Goal: Task Accomplishment & Management: Use online tool/utility

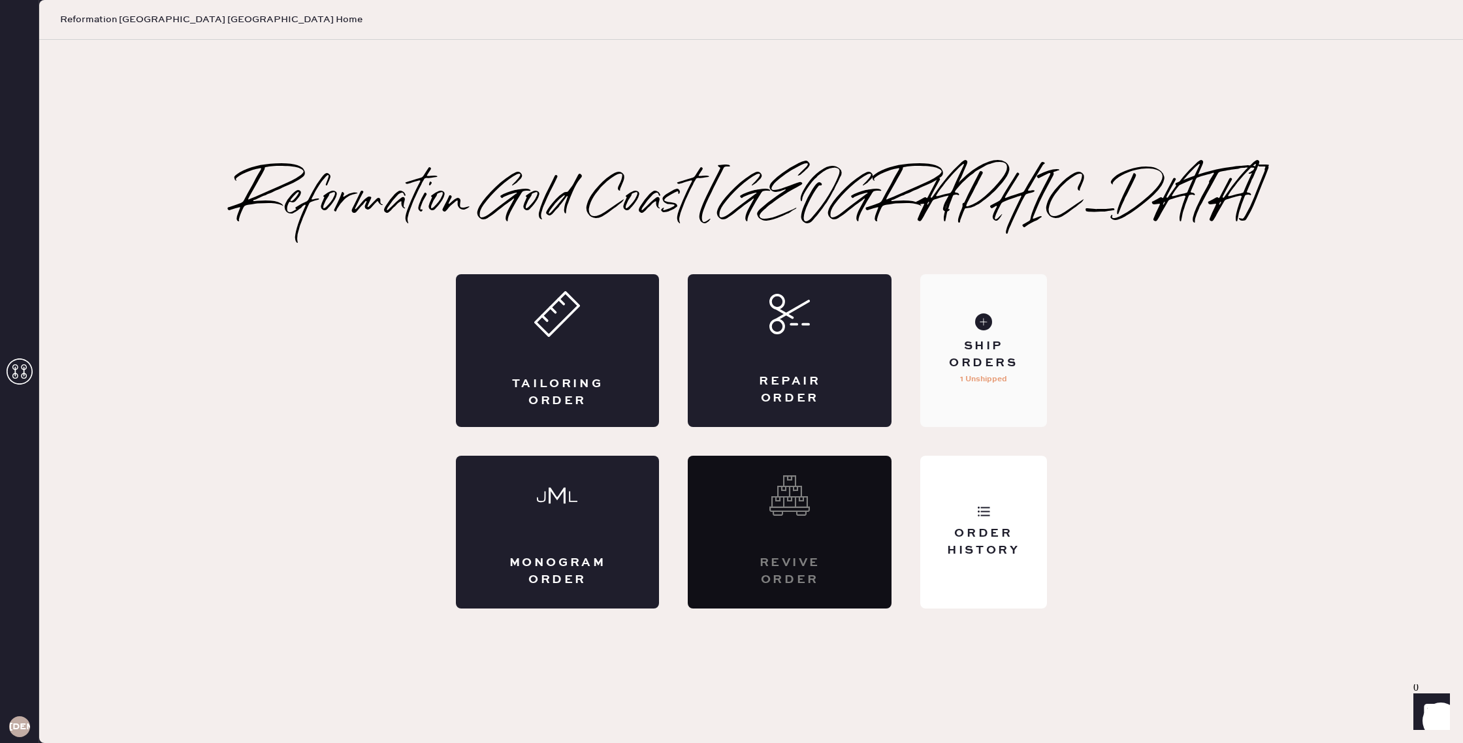
click at [965, 347] on div "Ship Orders" at bounding box center [982, 354] width 105 height 33
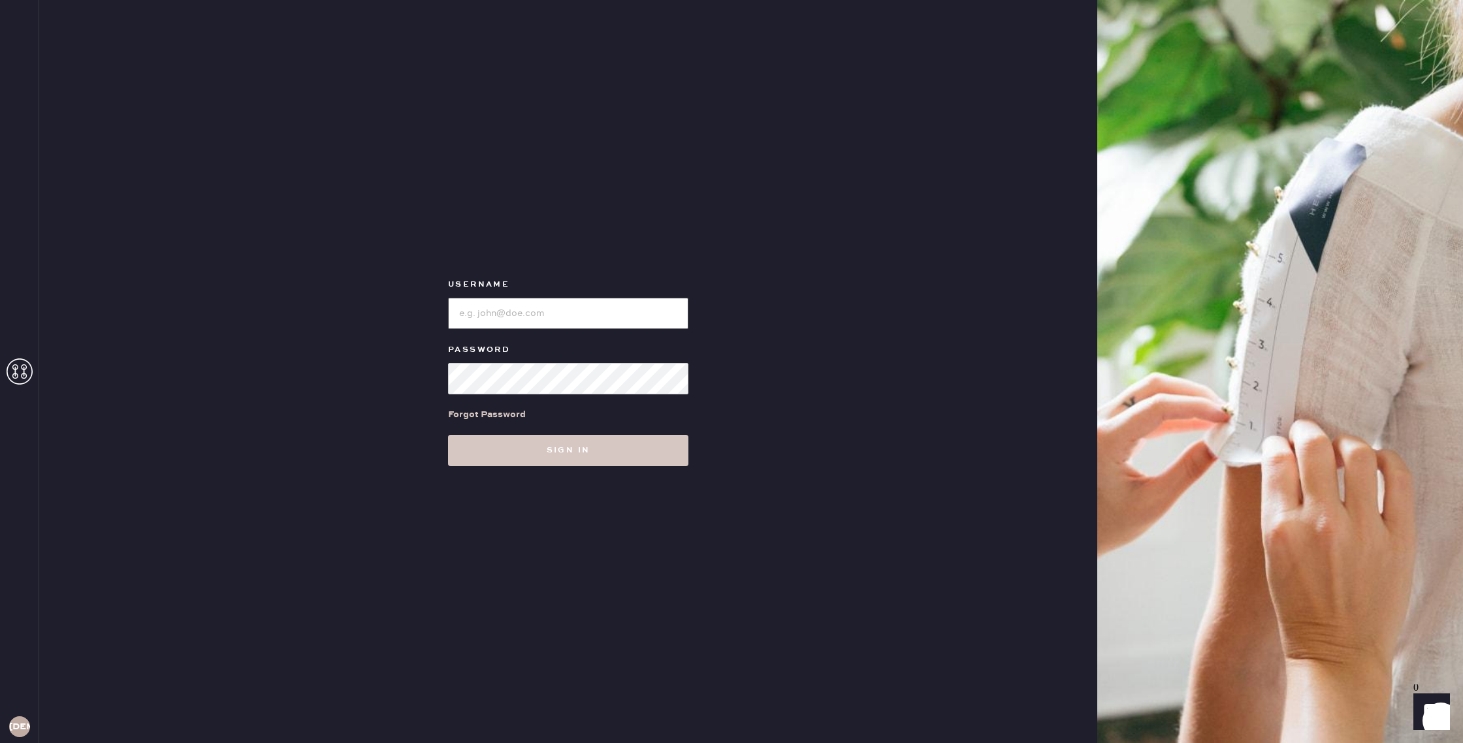
type input "reformationgoldcoastchicago"
click at [603, 443] on button "Sign in" at bounding box center [568, 450] width 240 height 31
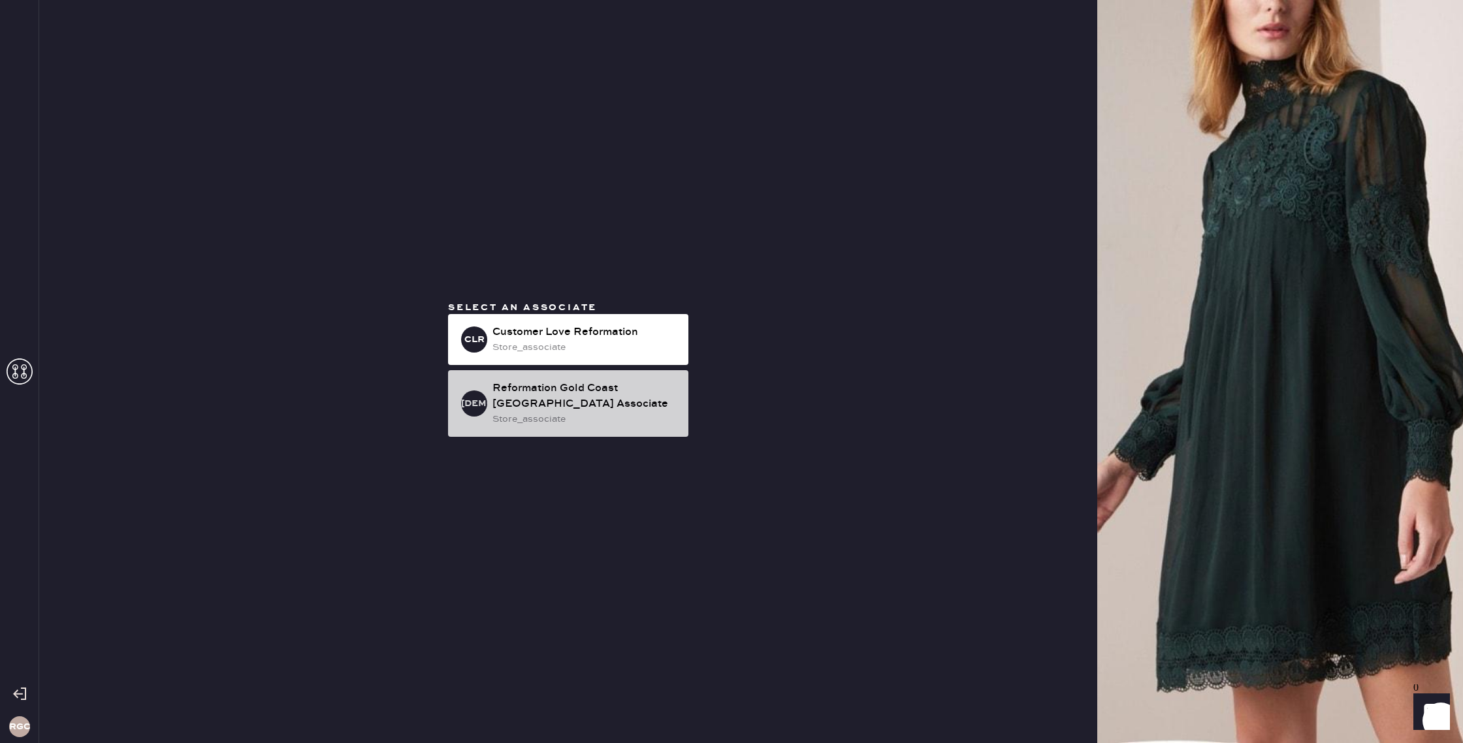
click at [590, 432] on div "RGCCA Reformation Gold Coast [GEOGRAPHIC_DATA] Associate store_associate" at bounding box center [568, 403] width 240 height 67
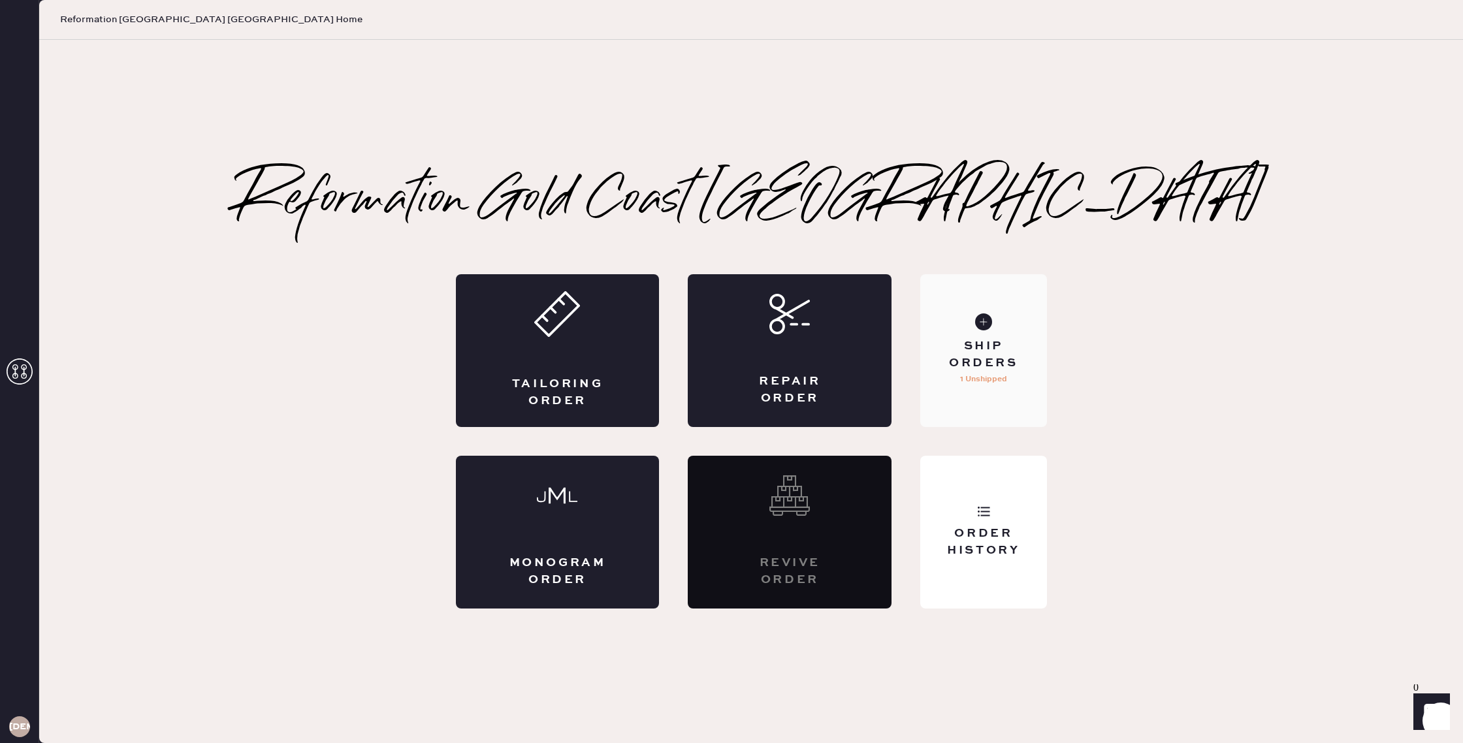
click at [964, 362] on div "Ship Orders" at bounding box center [982, 354] width 105 height 33
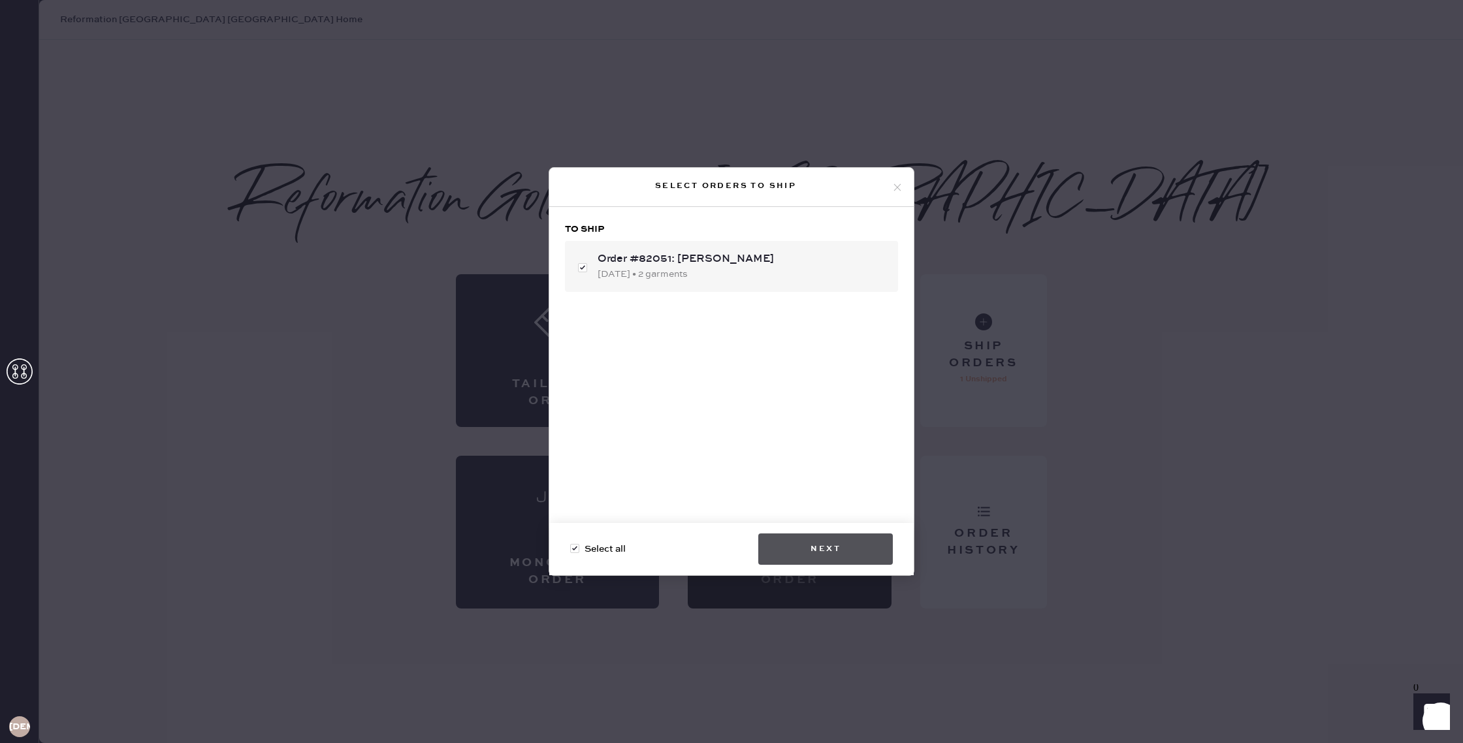
click at [867, 546] on button "Next" at bounding box center [825, 548] width 135 height 31
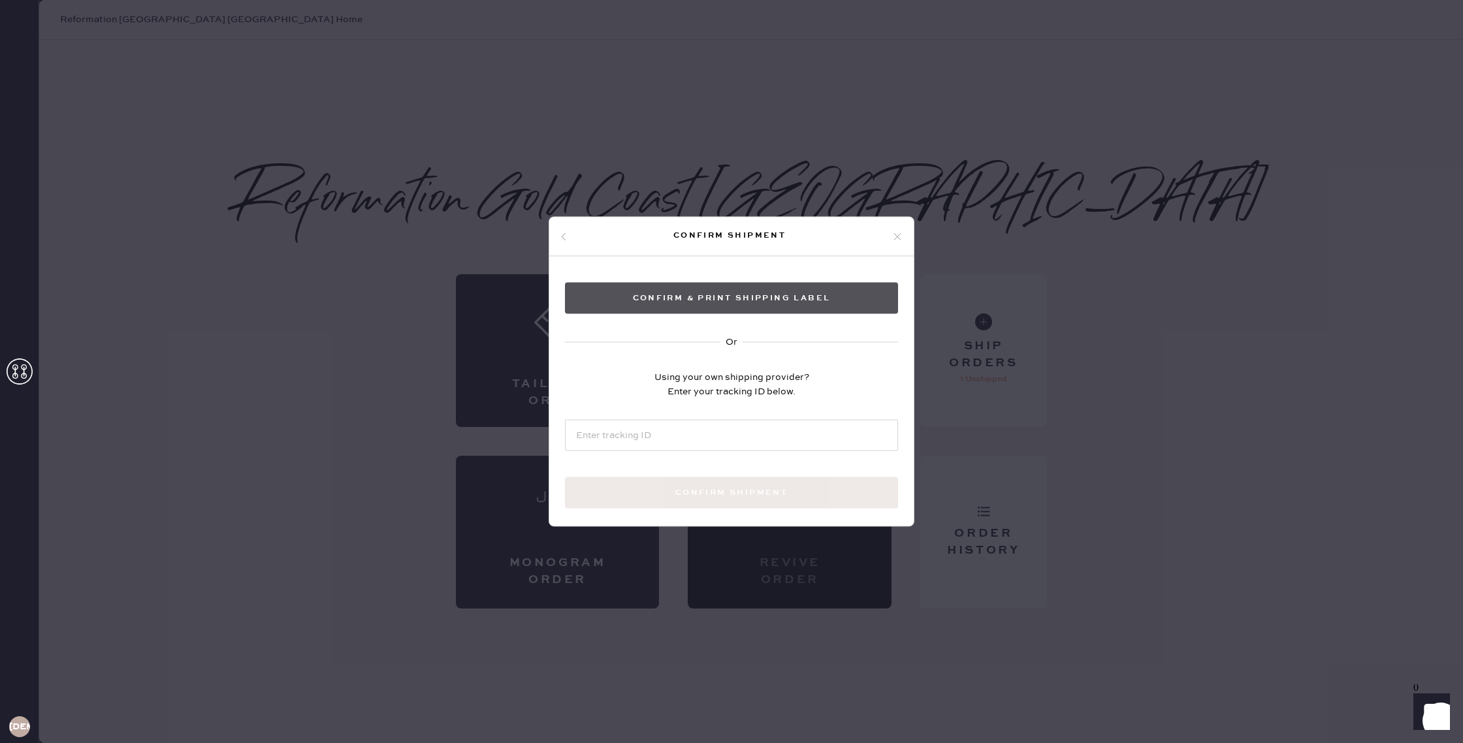
click at [803, 301] on button "Confirm & Print shipping label" at bounding box center [731, 298] width 333 height 31
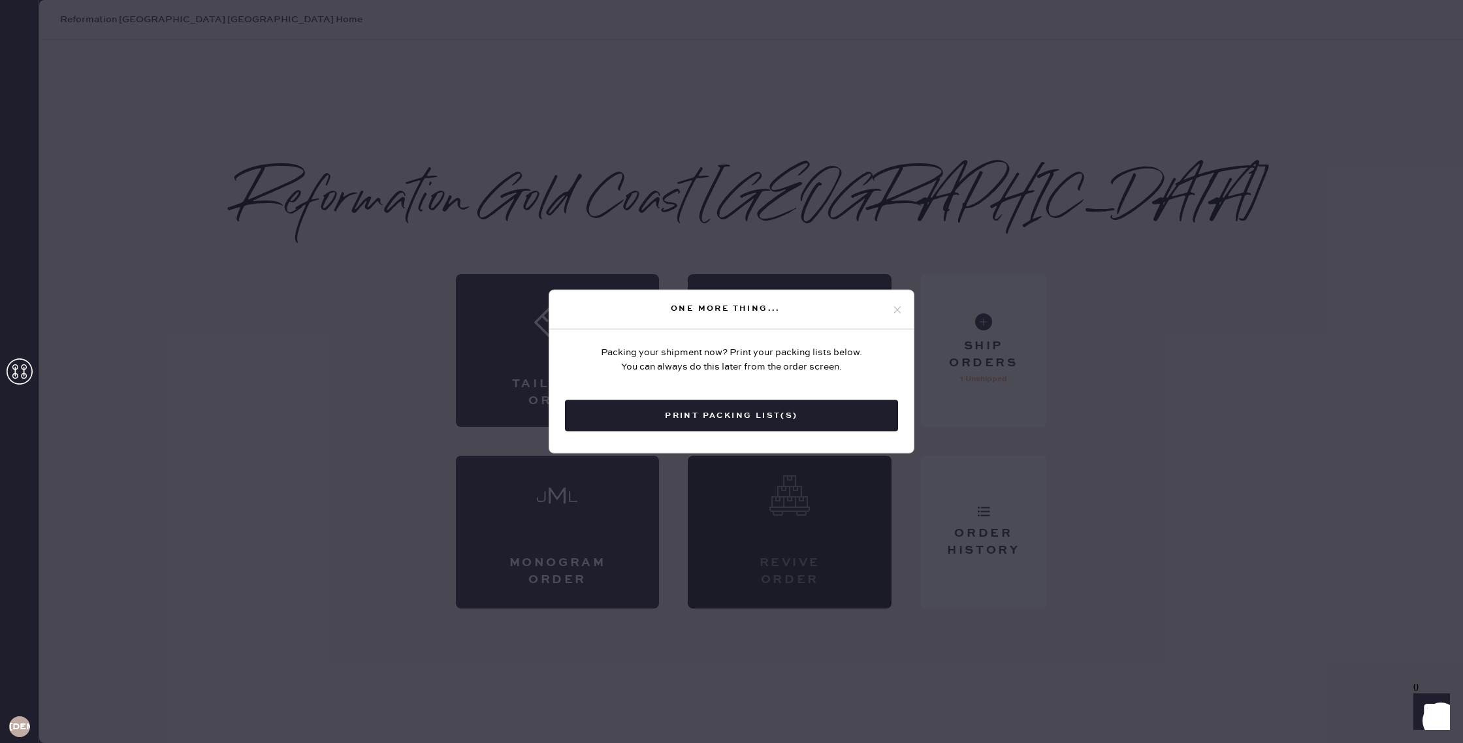
click at [786, 413] on button "Print Packing List(s)" at bounding box center [731, 415] width 333 height 31
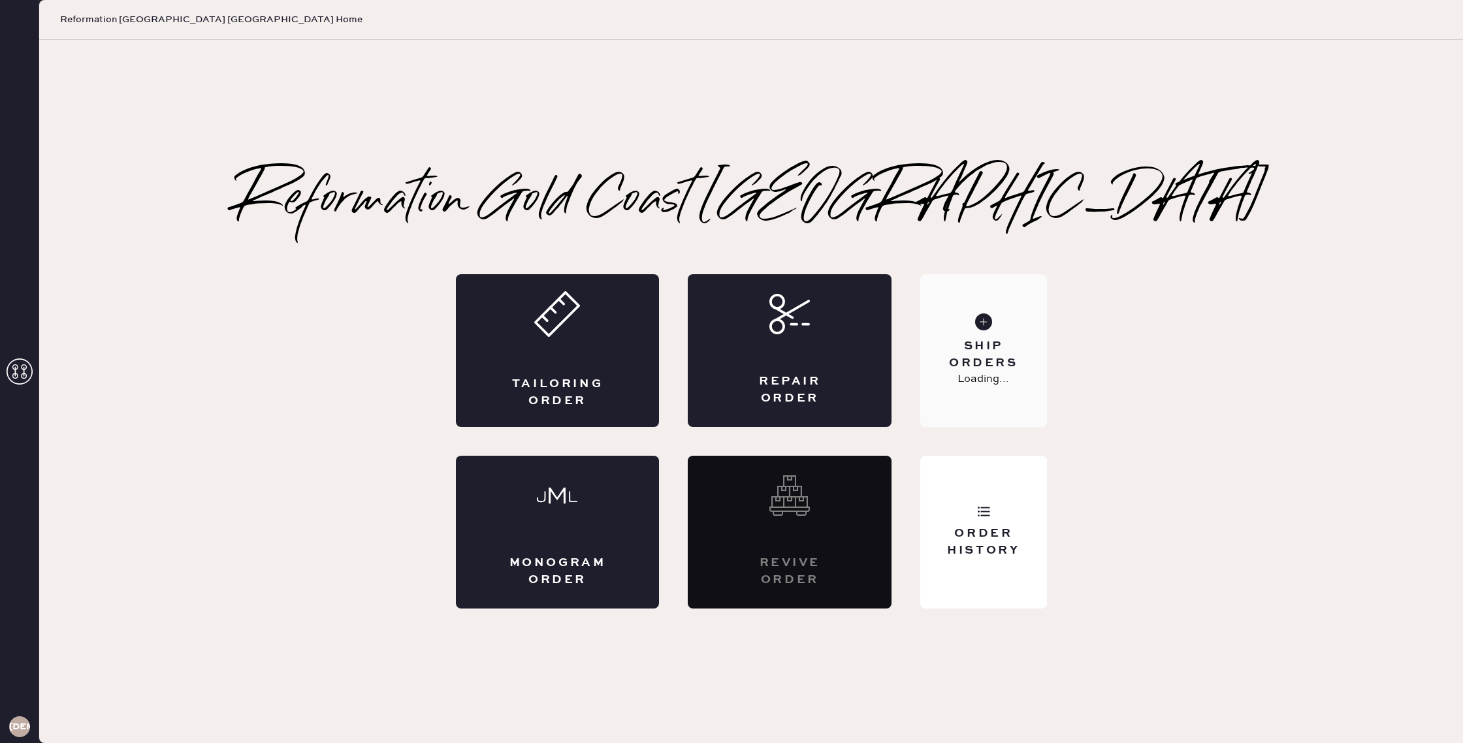
click at [974, 338] on div "Ship Orders Loading..." at bounding box center [983, 350] width 126 height 153
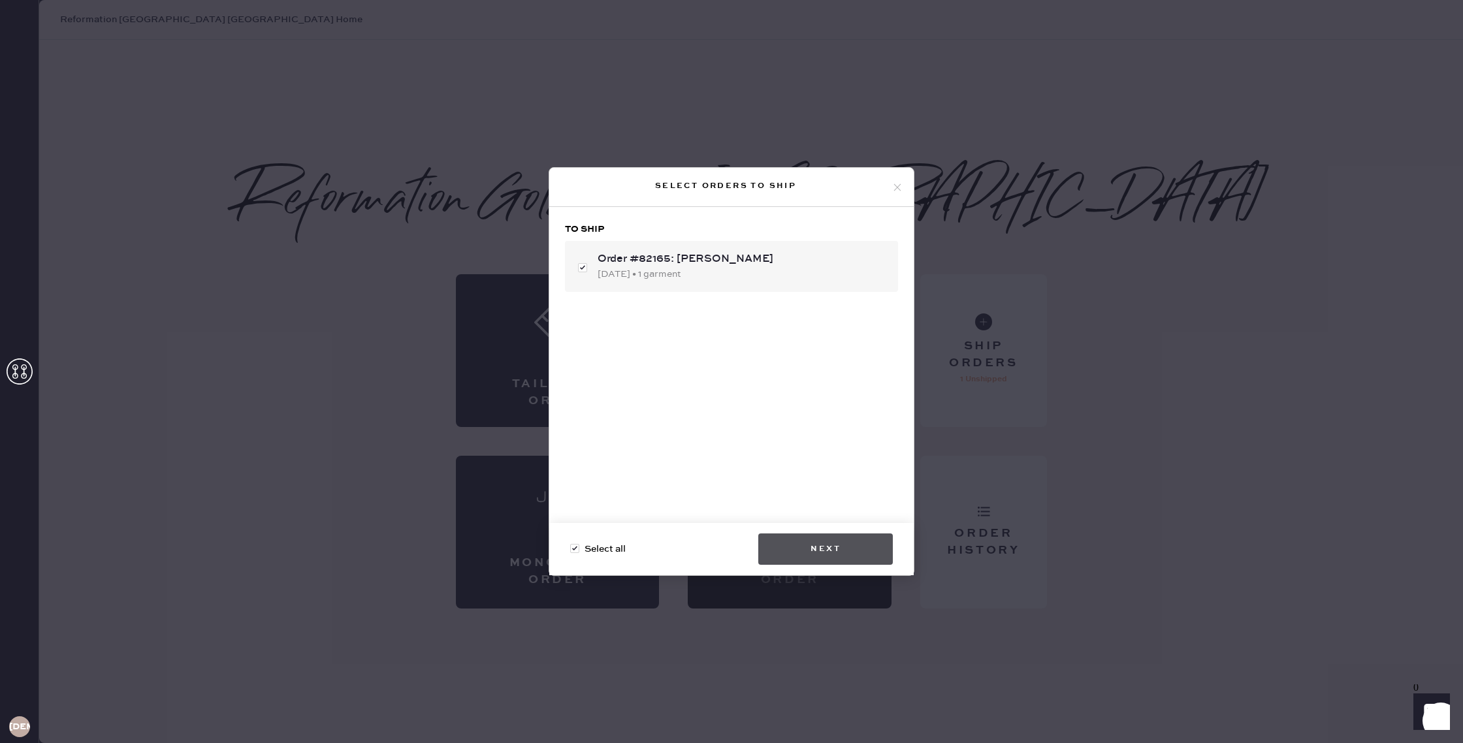
click at [813, 543] on button "Next" at bounding box center [825, 548] width 135 height 31
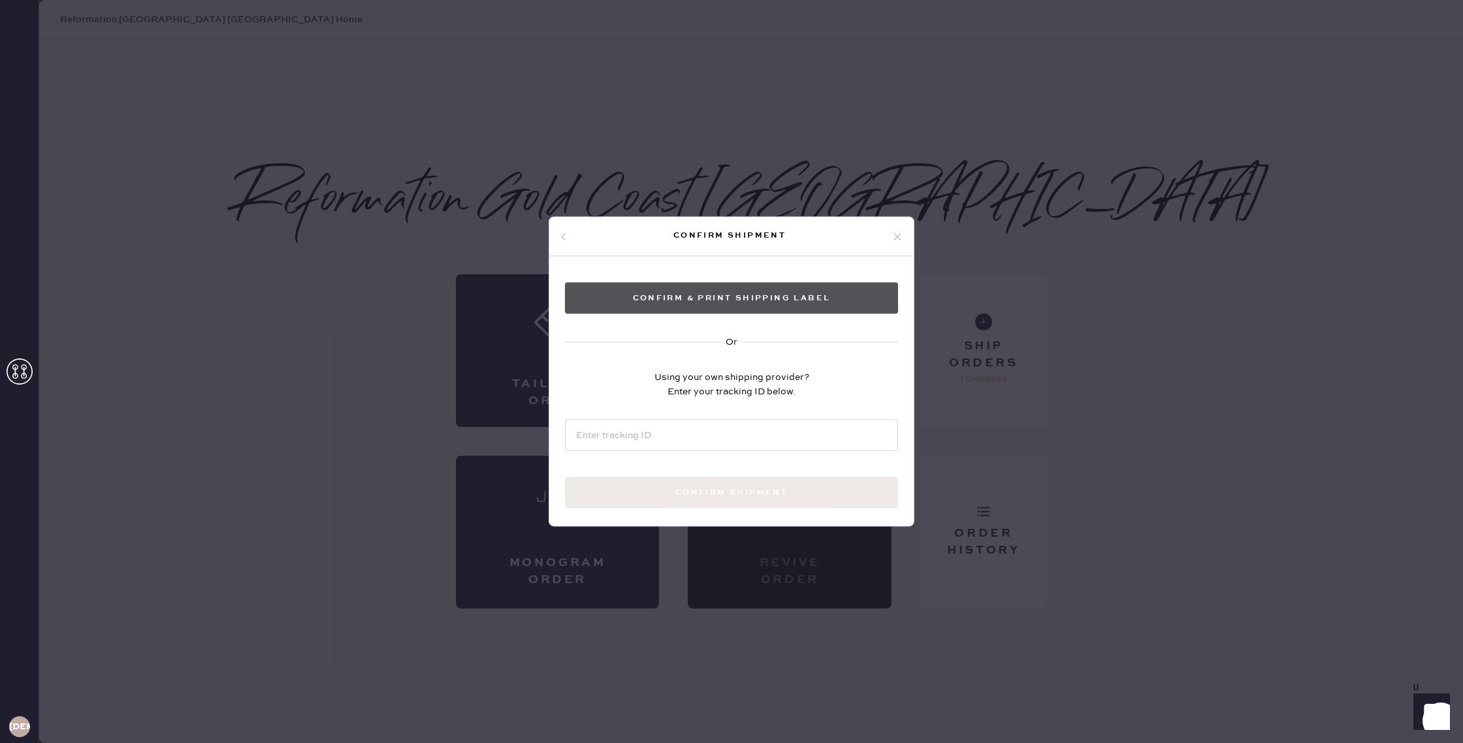
click at [846, 298] on button "Confirm & Print shipping label" at bounding box center [731, 298] width 333 height 31
